Goal: Task Accomplishment & Management: Manage account settings

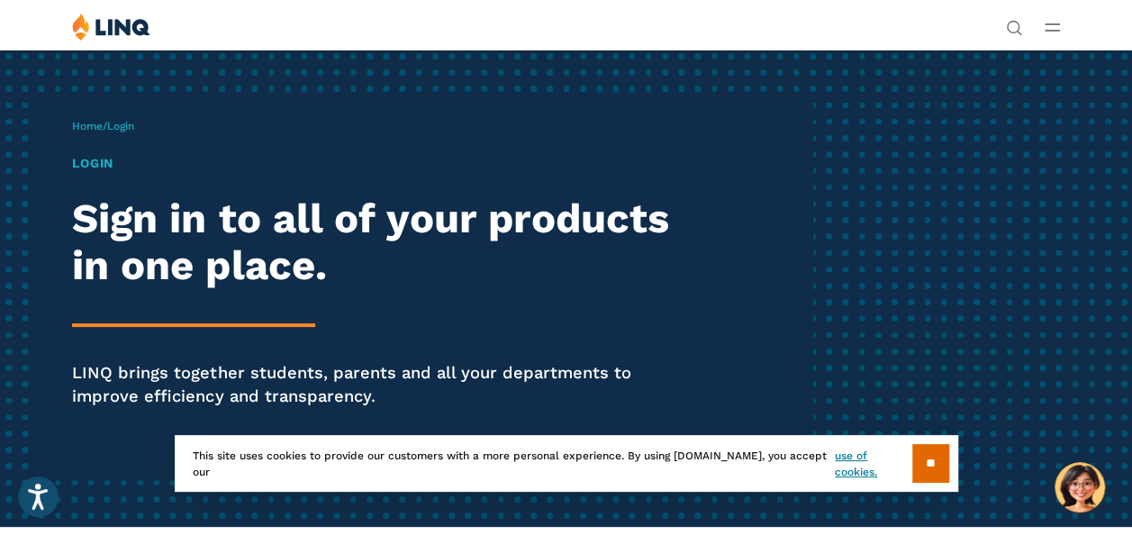
click at [847, 324] on link "Login" at bounding box center [878, 332] width 62 height 16
click at [134, 132] on span "Login" at bounding box center [120, 126] width 27 height 13
click at [932, 472] on input "**" at bounding box center [930, 463] width 37 height 39
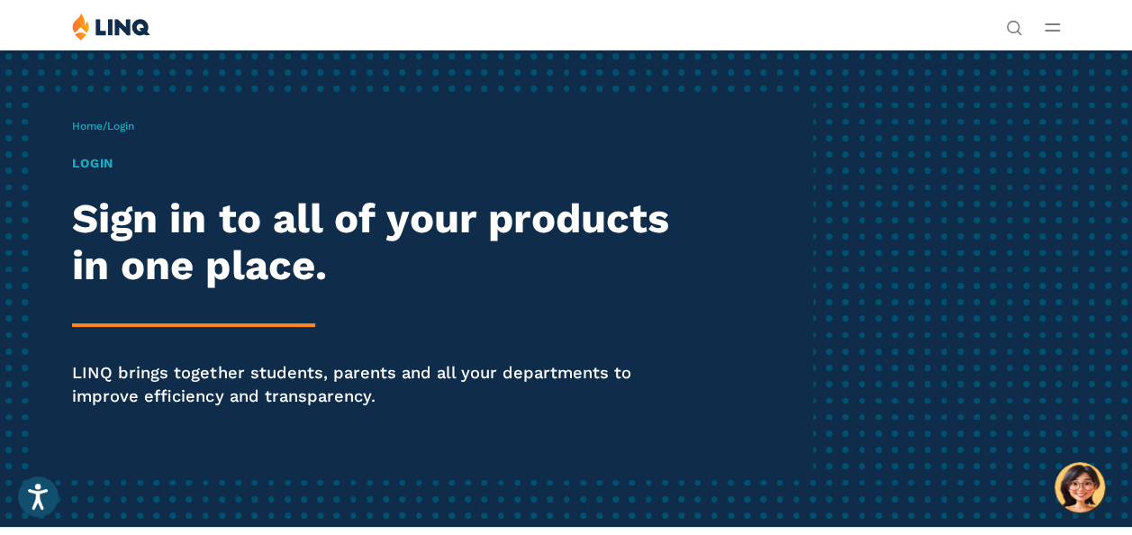
click at [106, 173] on h1 "Login" at bounding box center [383, 163] width 622 height 19
